Goal: Information Seeking & Learning: Learn about a topic

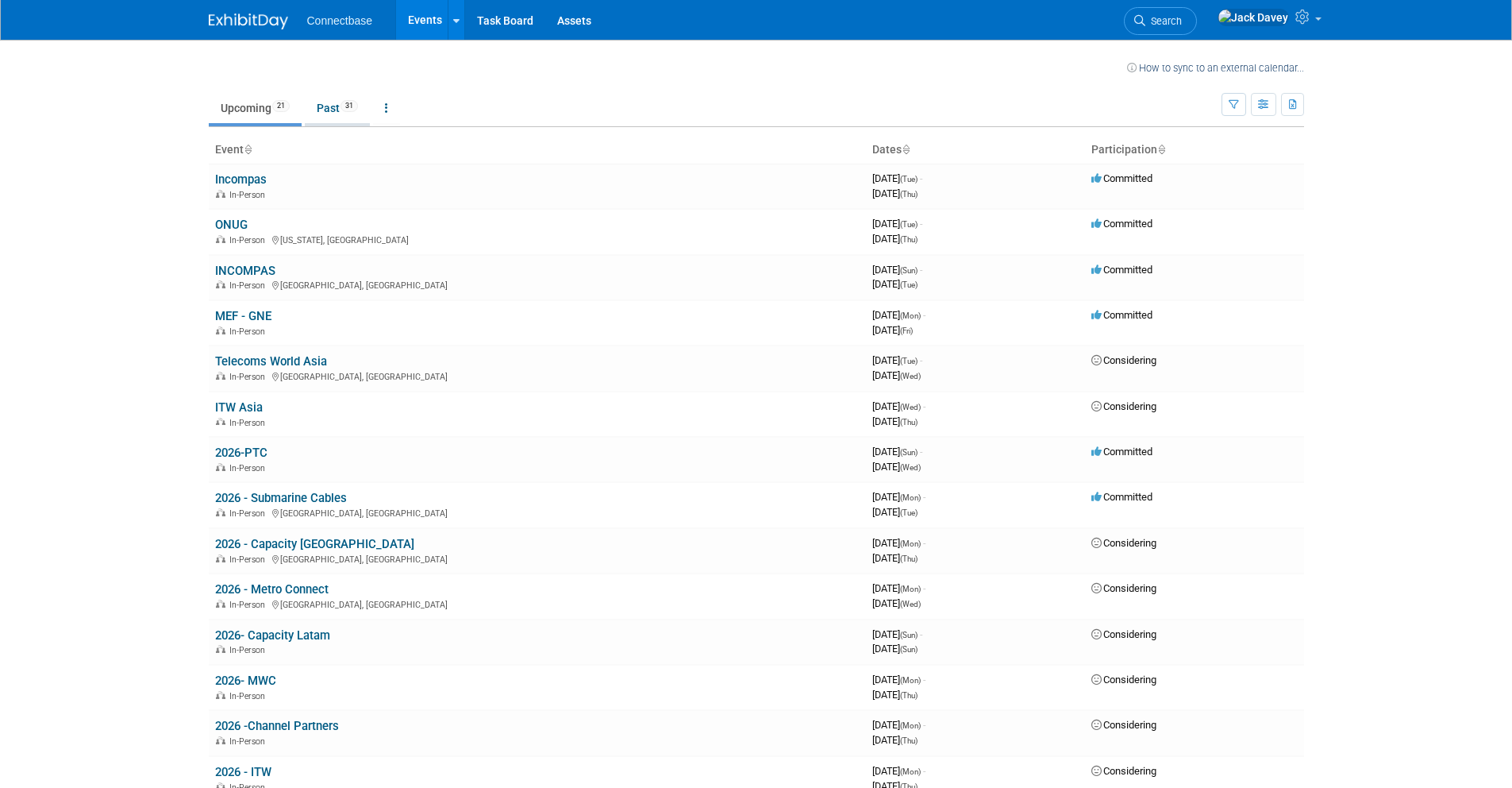
click at [336, 115] on link "Past 31" at bounding box center [337, 108] width 65 height 31
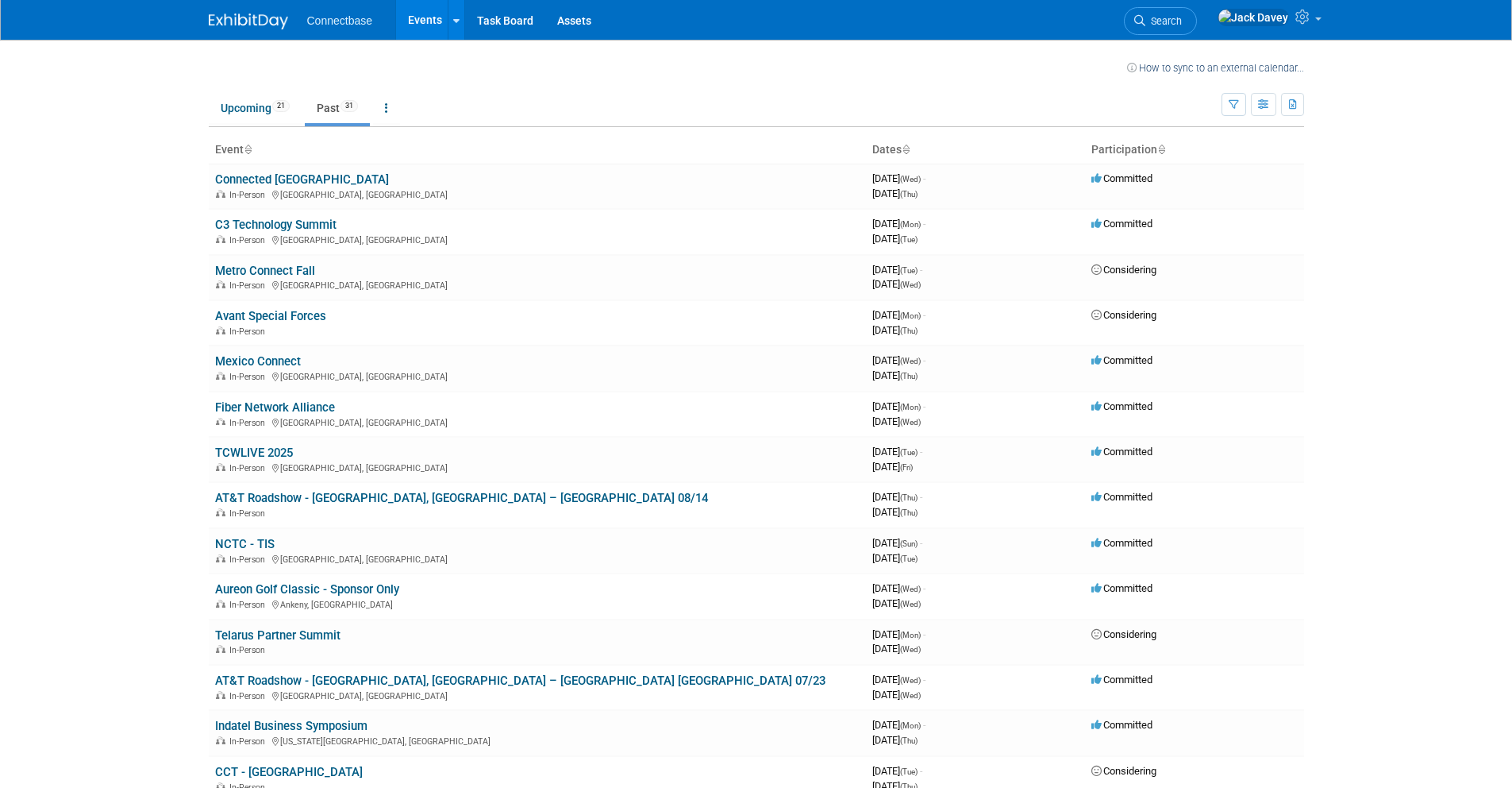
click at [268, 31] on div "Connectbase Events Recently Viewed Events: Incompas Oct 21, 2025 to Oct 23, 202…" at bounding box center [756, 19] width 1095 height 39
click at [273, 111] on link "Upcoming 21" at bounding box center [255, 108] width 93 height 31
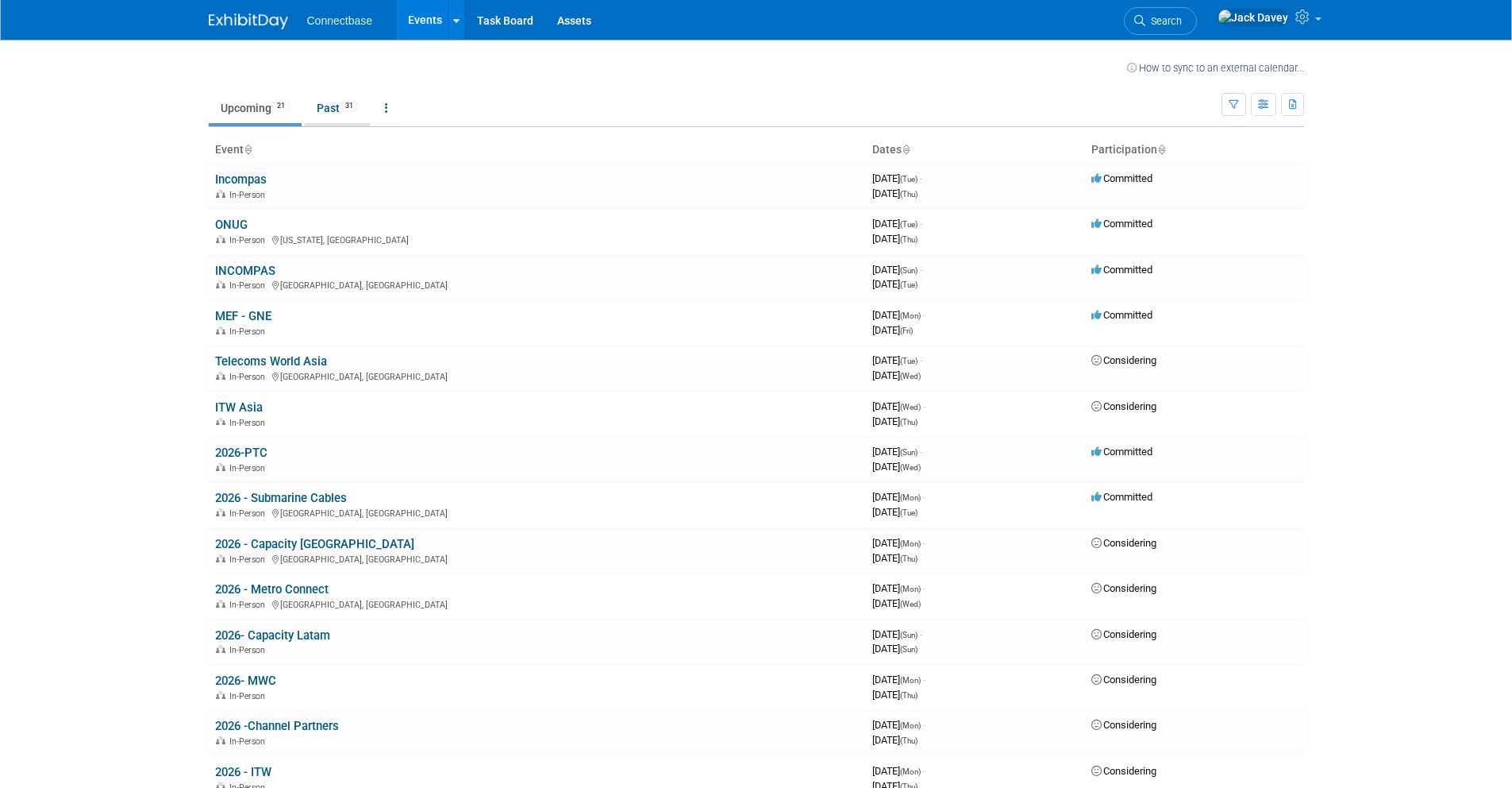
click at [337, 112] on link "Past 31" at bounding box center [337, 108] width 65 height 31
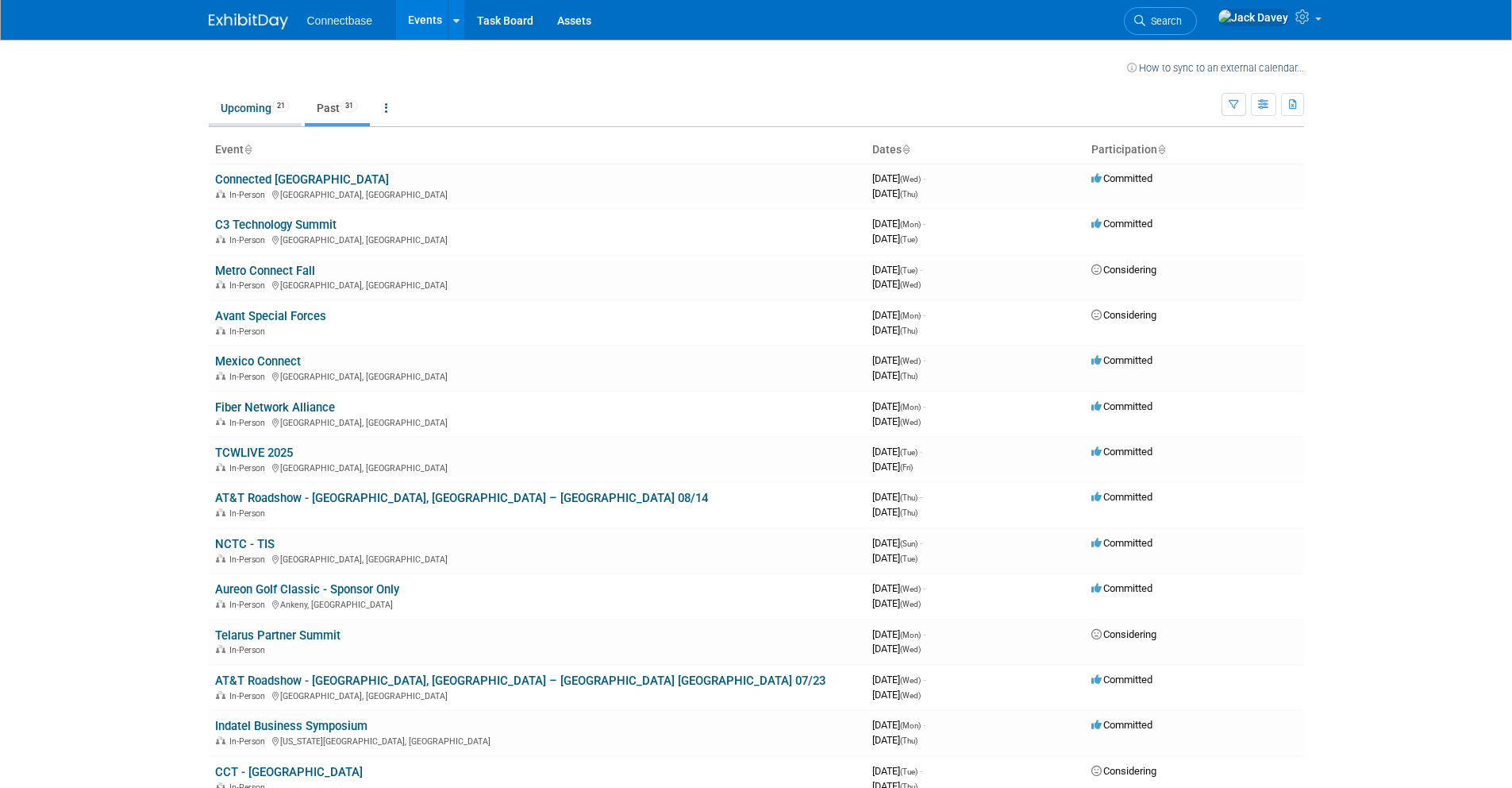
click at [280, 120] on link "Upcoming 21" at bounding box center [255, 108] width 93 height 31
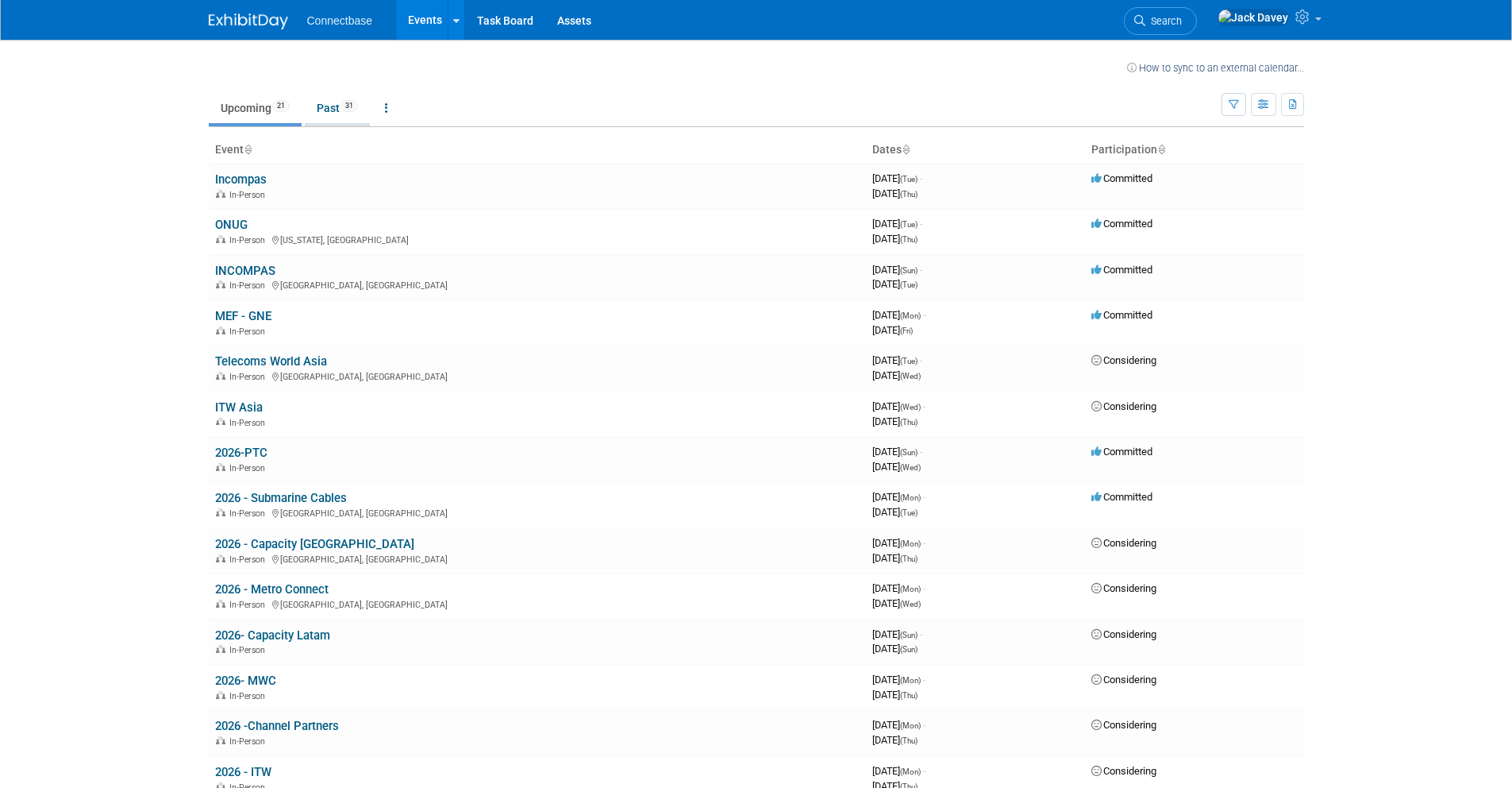
click at [332, 115] on link "Past 31" at bounding box center [337, 108] width 65 height 31
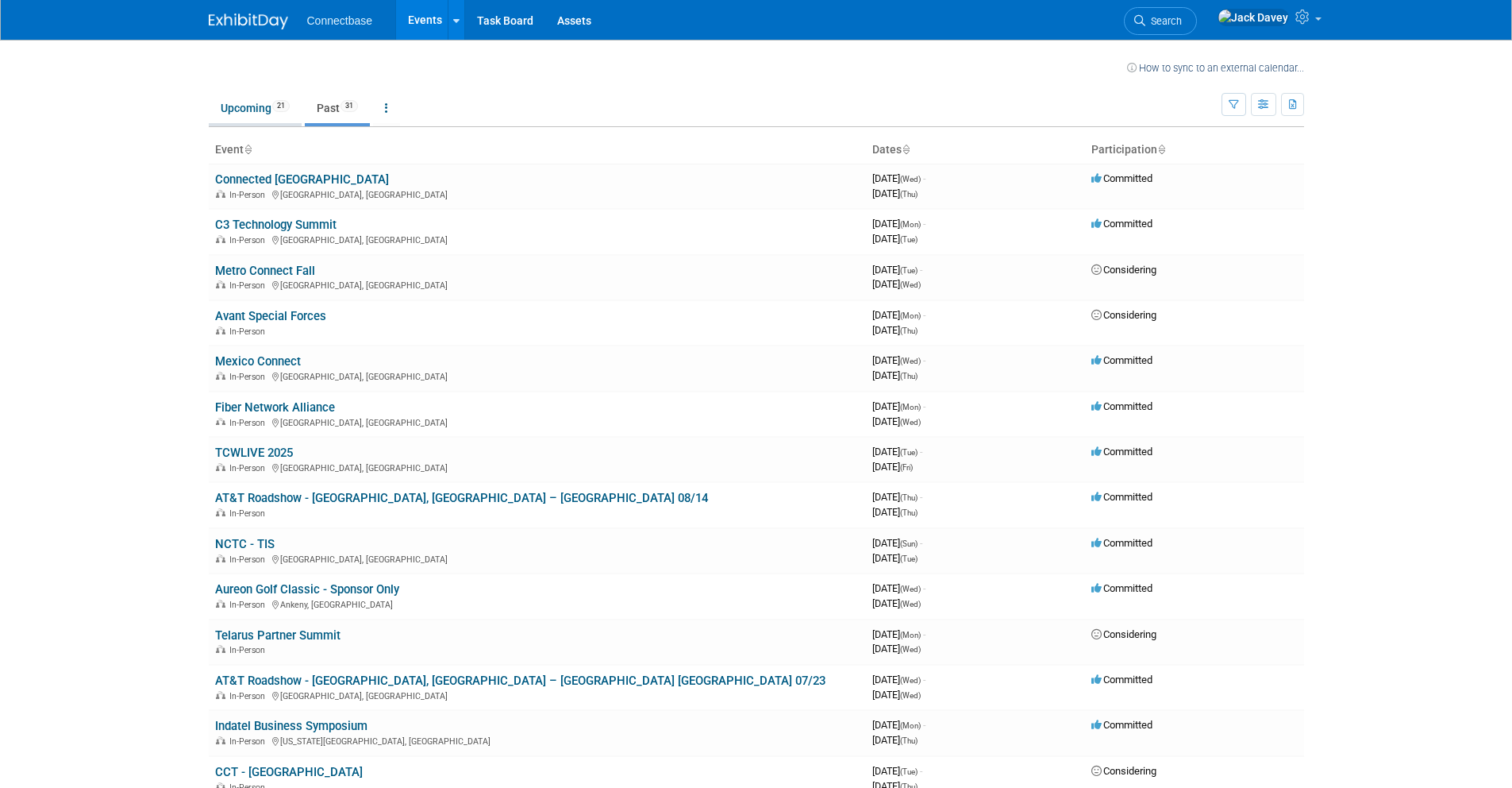
click at [239, 104] on link "Upcoming 21" at bounding box center [255, 108] width 93 height 31
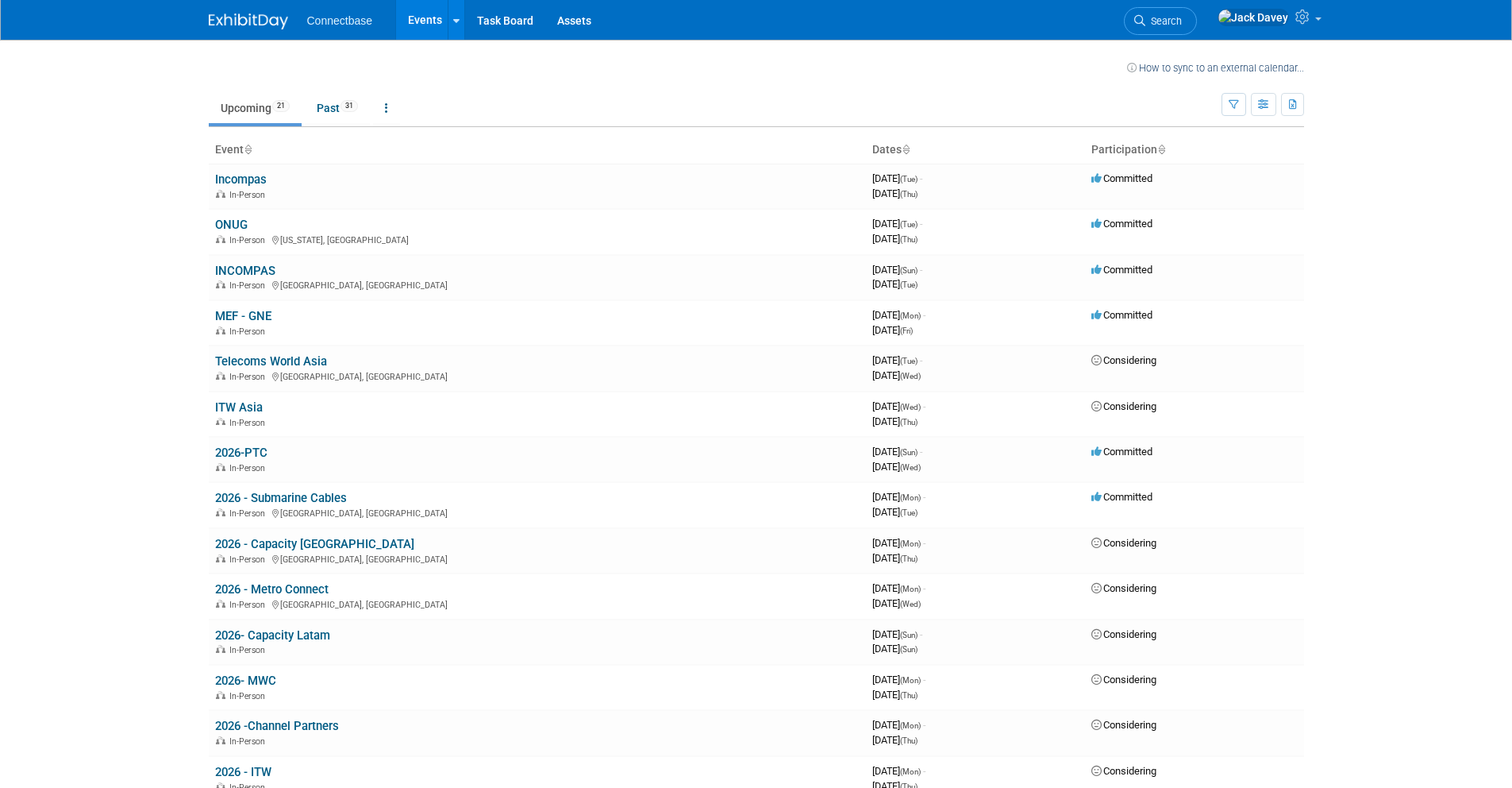
click at [233, 11] on link at bounding box center [257, 12] width 99 height 12
click at [300, 23] on div at bounding box center [257, 14] width 99 height 30
click at [327, 23] on span "Connectbase" at bounding box center [340, 20] width 66 height 12
click at [440, 37] on link "Events" at bounding box center [425, 19] width 58 height 39
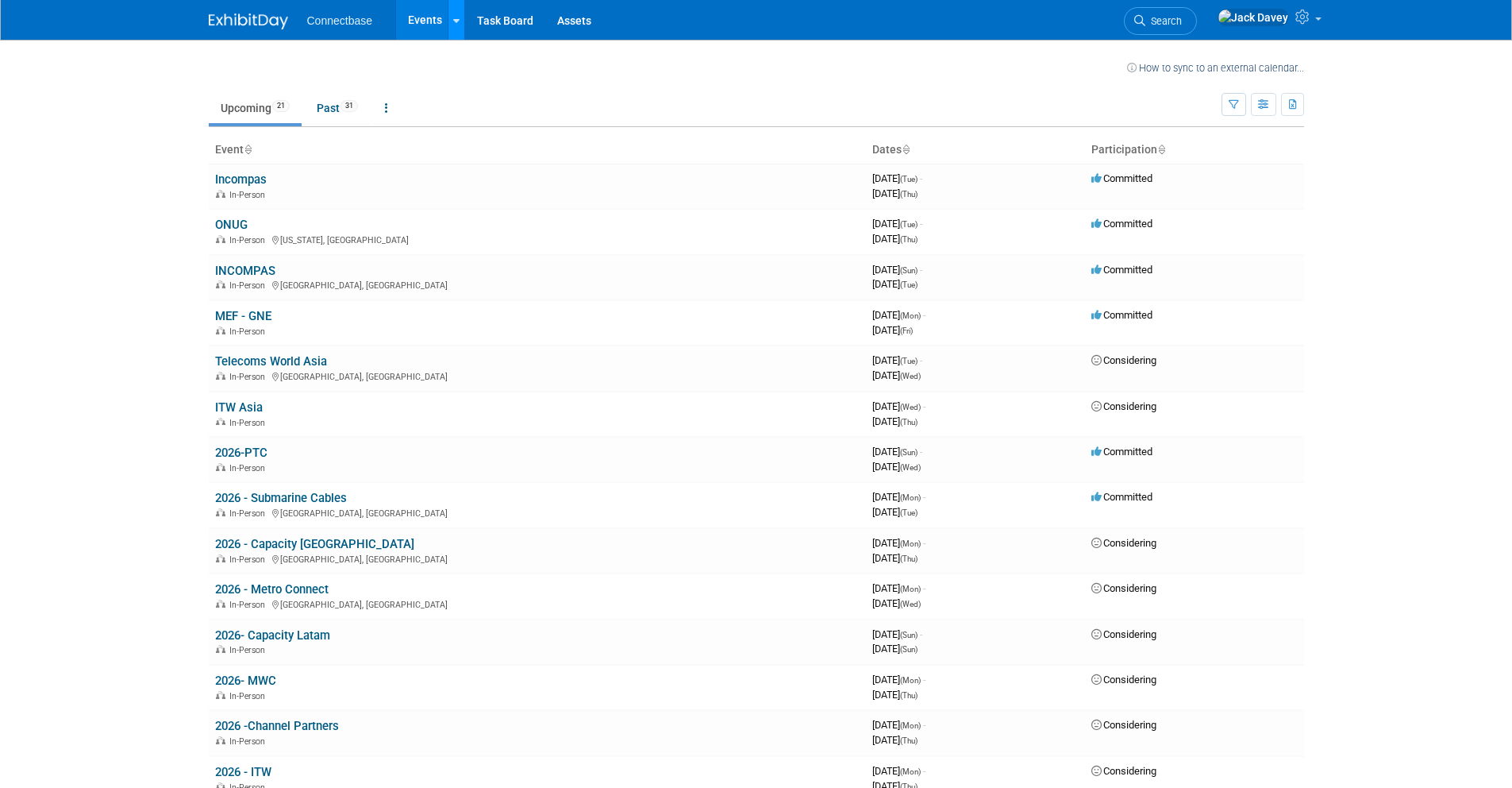
click at [456, 21] on icon at bounding box center [456, 21] width 7 height 11
click at [145, 475] on body "Connectbase Events Recently Viewed Events: Incompas Oct 21, 2025 to Oct 23, 202…" at bounding box center [756, 394] width 1512 height 788
click at [353, 109] on span "31" at bounding box center [349, 105] width 17 height 11
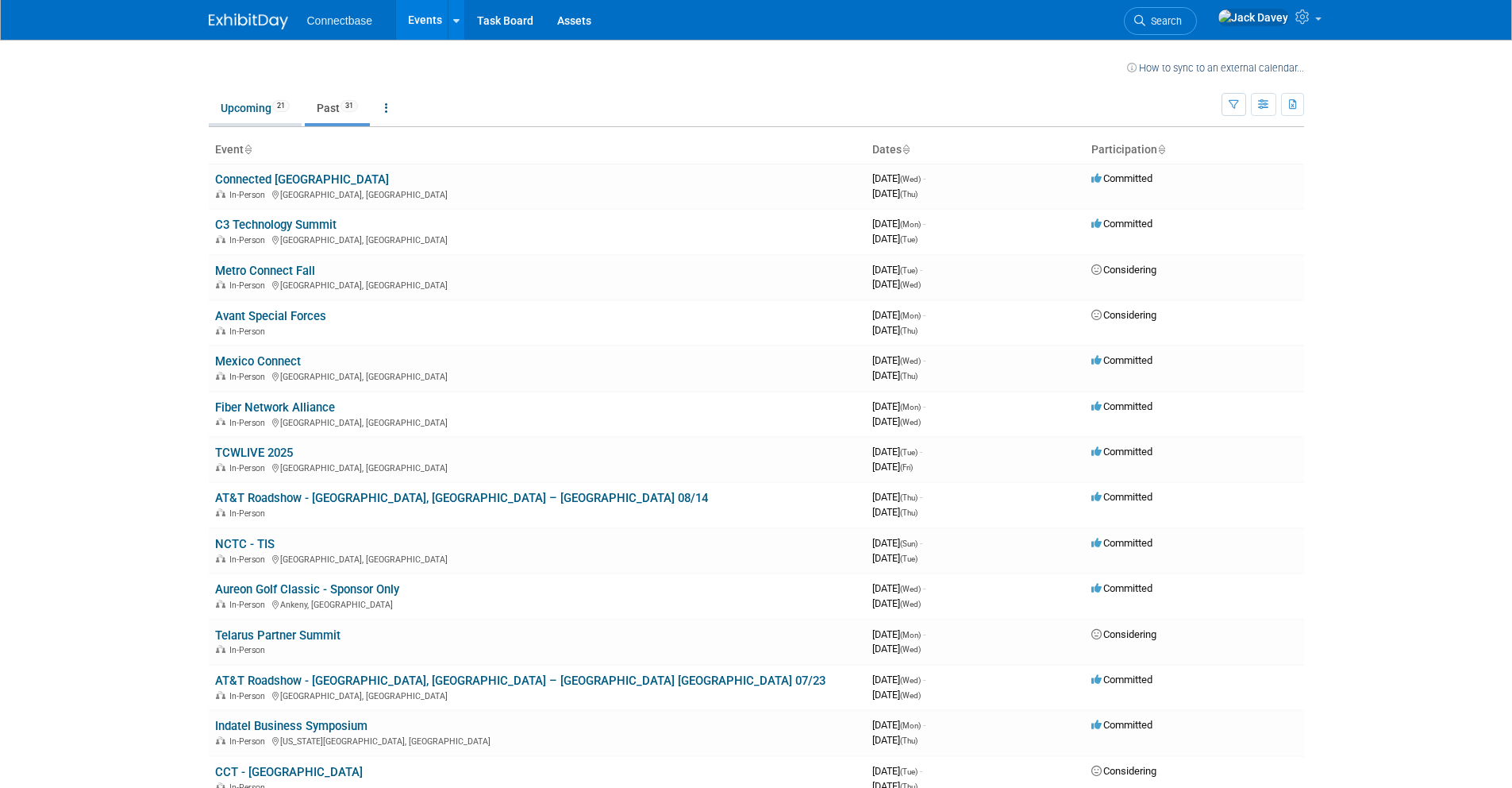
click at [264, 125] on li "Upcoming 21" at bounding box center [255, 109] width 93 height 34
click at [242, 117] on link "Upcoming 21" at bounding box center [255, 108] width 93 height 31
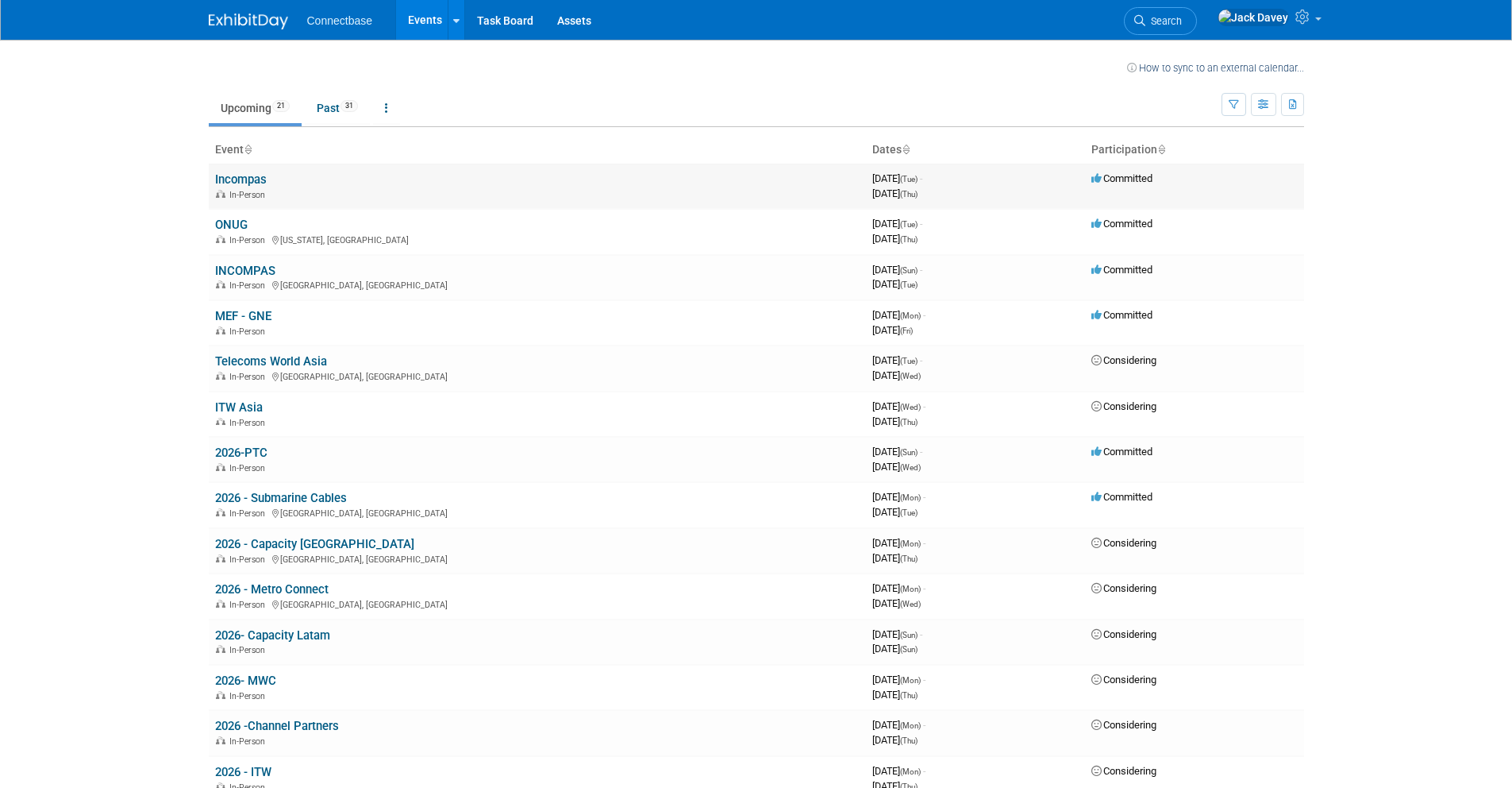
click at [239, 183] on link "Incompas" at bounding box center [241, 179] width 52 height 14
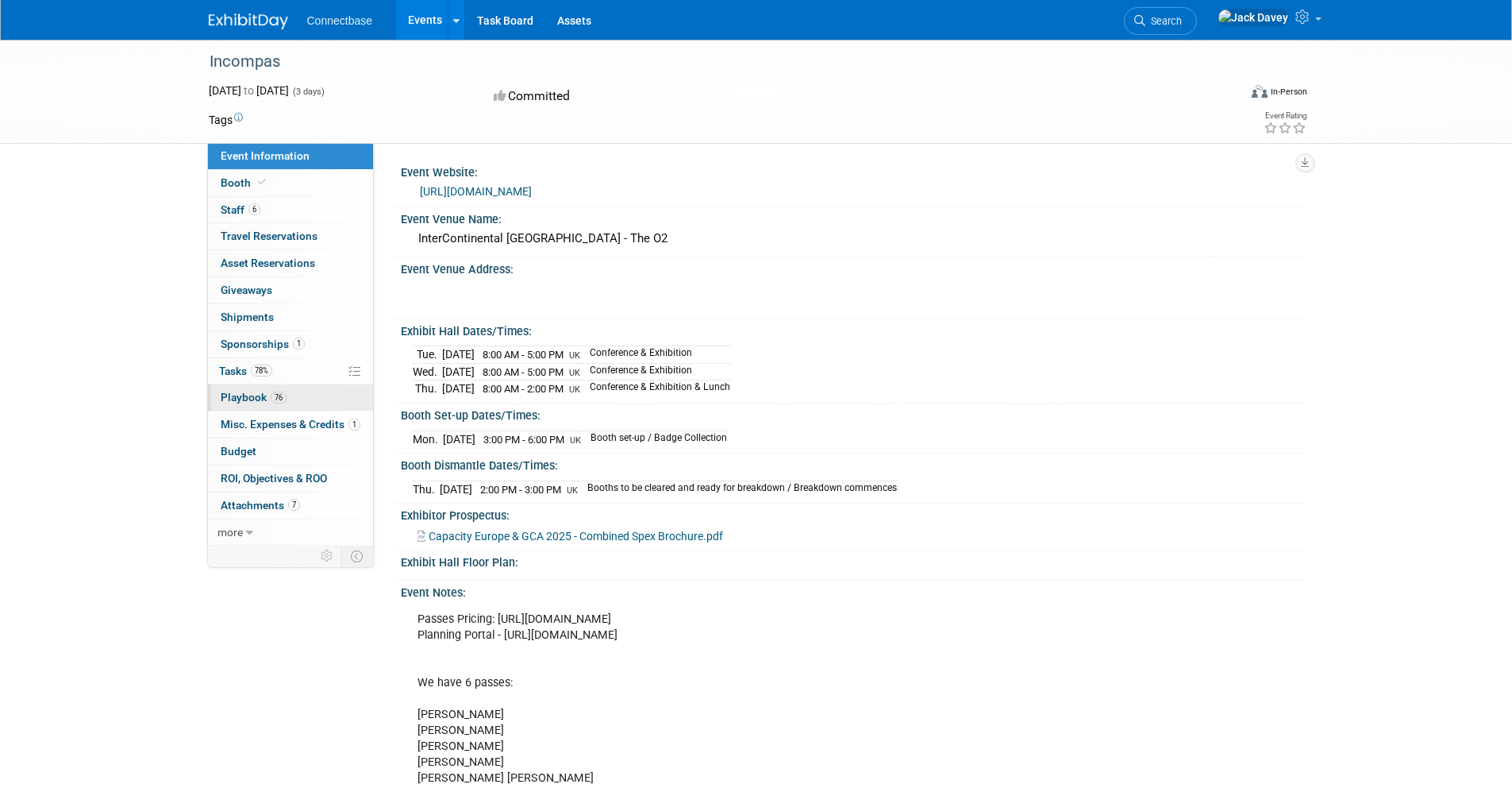
click at [268, 409] on link "76 Playbook 76" at bounding box center [290, 396] width 165 height 26
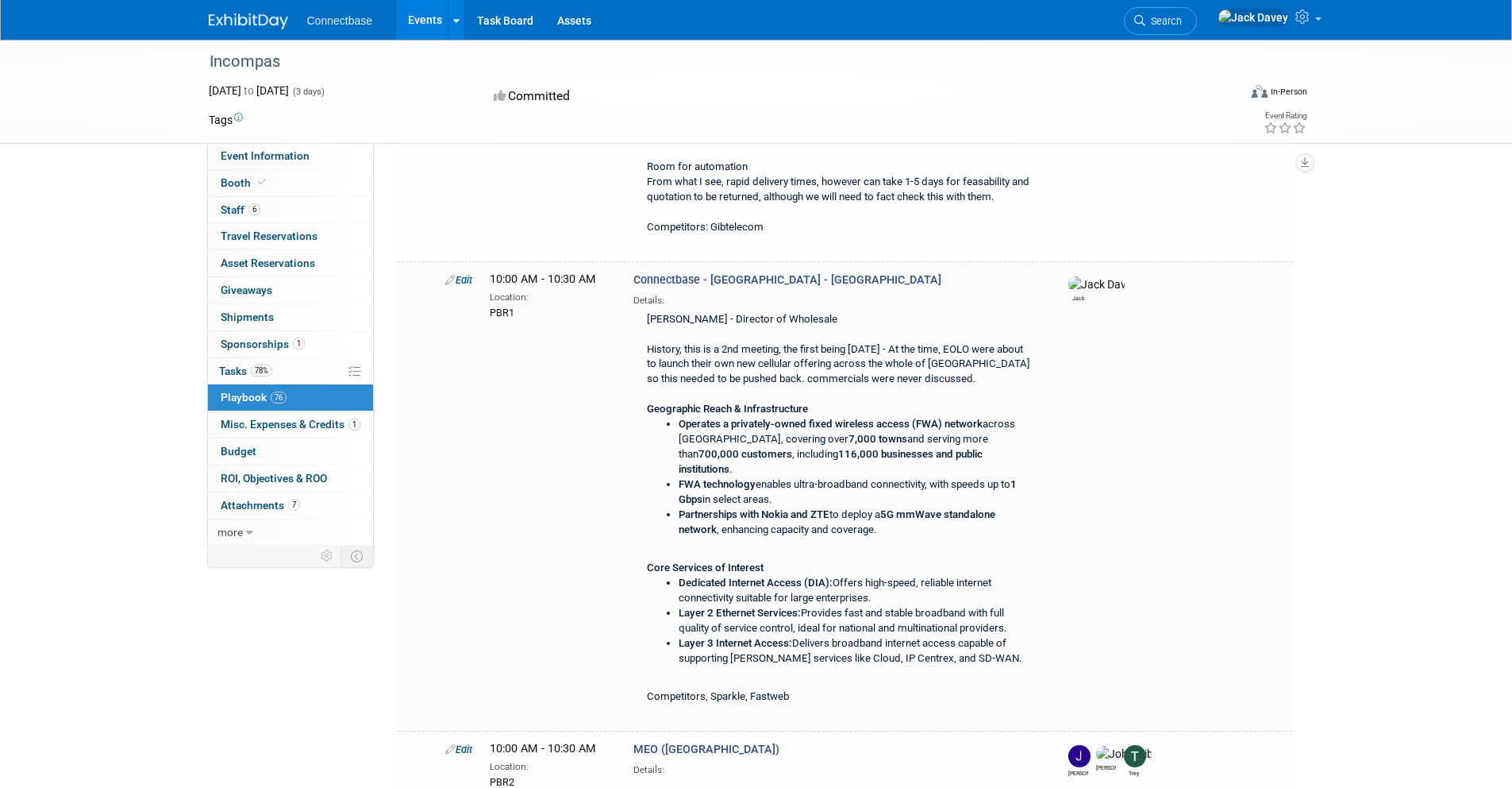
scroll to position [11530, 0]
